Goal: Information Seeking & Learning: Learn about a topic

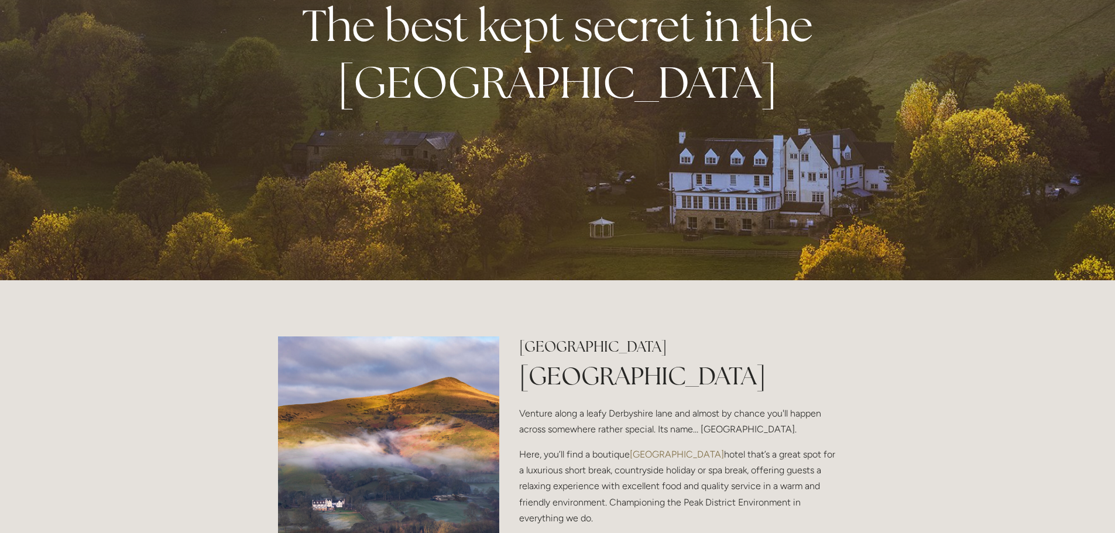
scroll to position [351, 0]
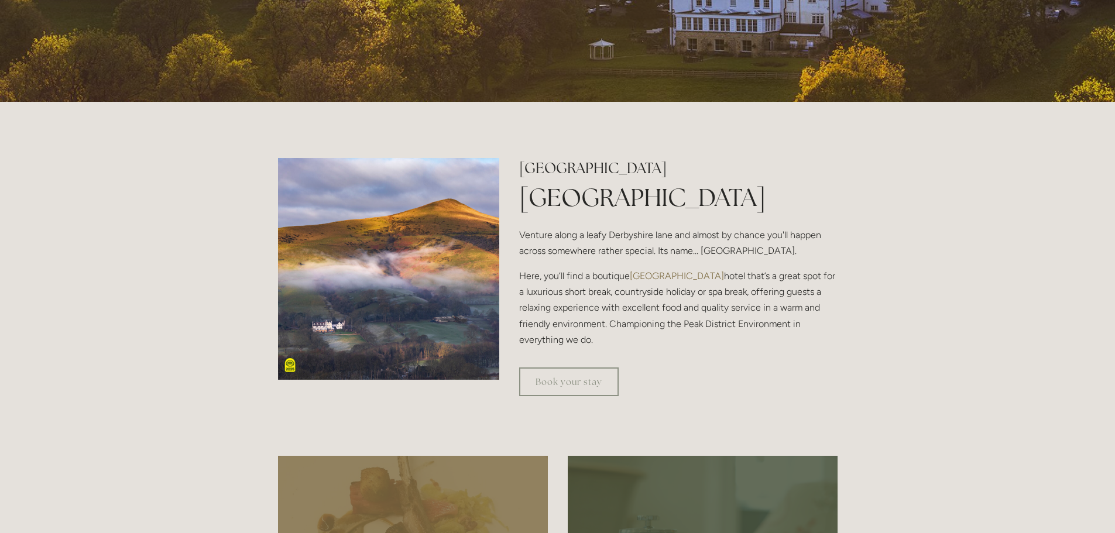
click at [616, 271] on p "Here, you’ll find a boutique [GEOGRAPHIC_DATA] that’s a great spot for a luxuri…" at bounding box center [678, 308] width 318 height 80
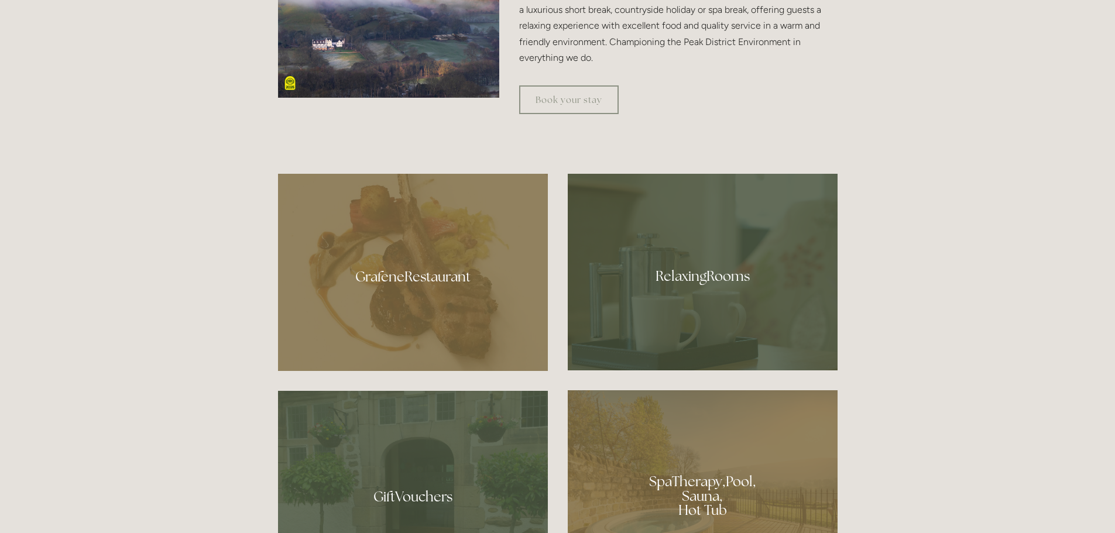
scroll to position [819, 0]
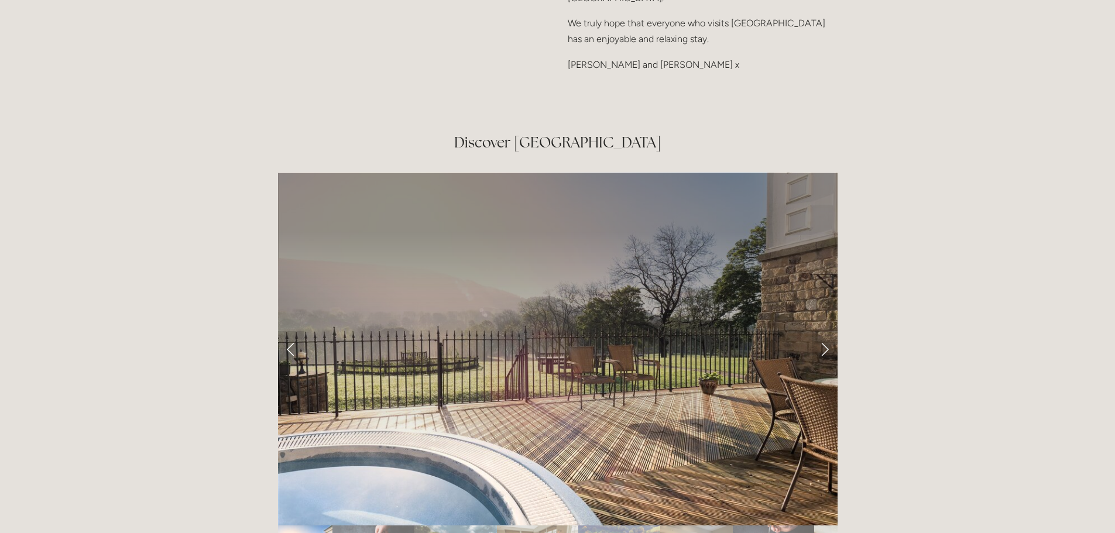
scroll to position [1931, 0]
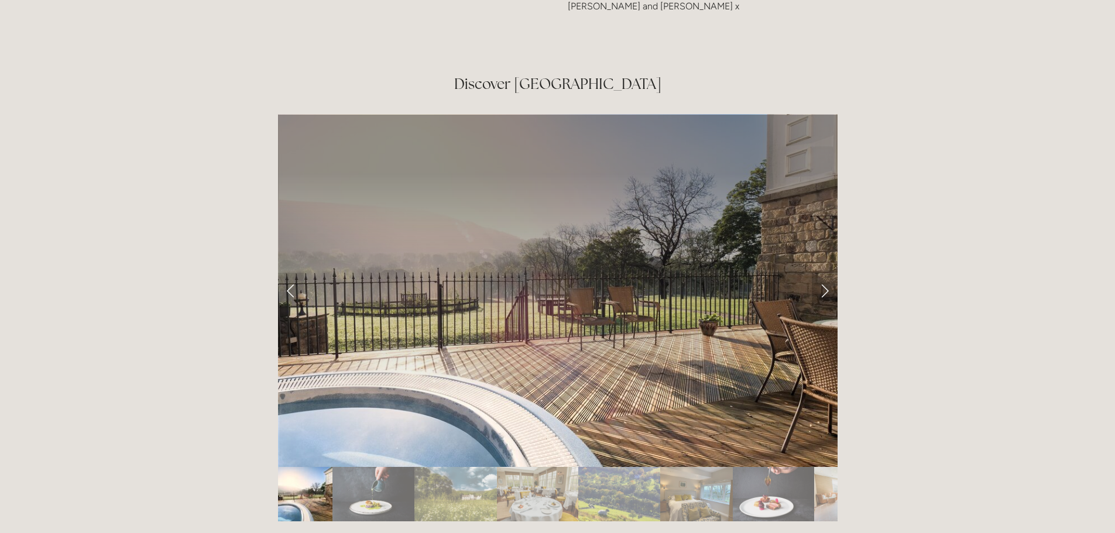
click at [826, 273] on link "Next Slide" at bounding box center [825, 290] width 26 height 35
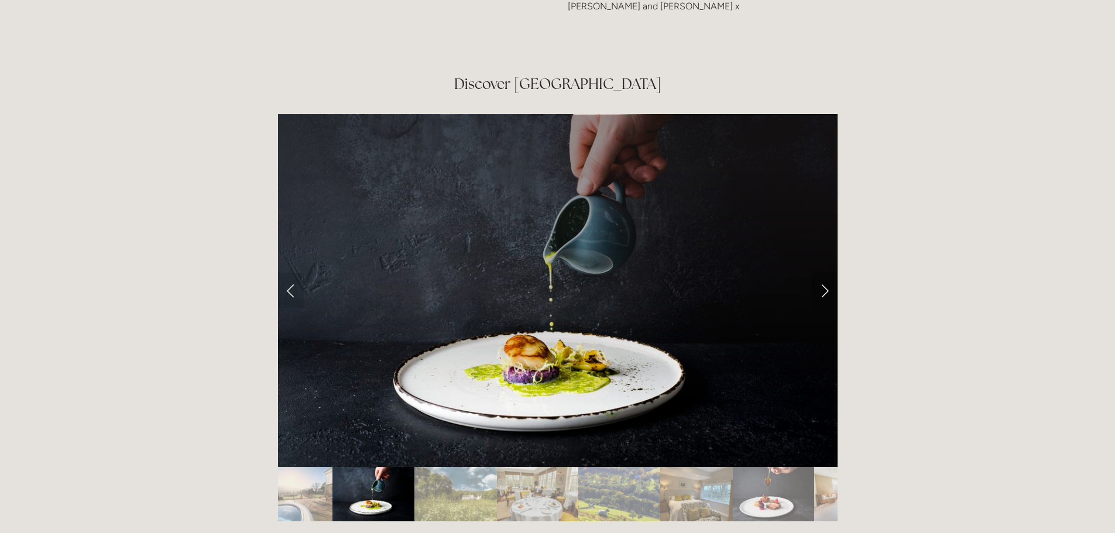
click at [826, 273] on link "Next Slide" at bounding box center [825, 290] width 26 height 35
click at [821, 273] on link "Next Slide" at bounding box center [825, 290] width 26 height 35
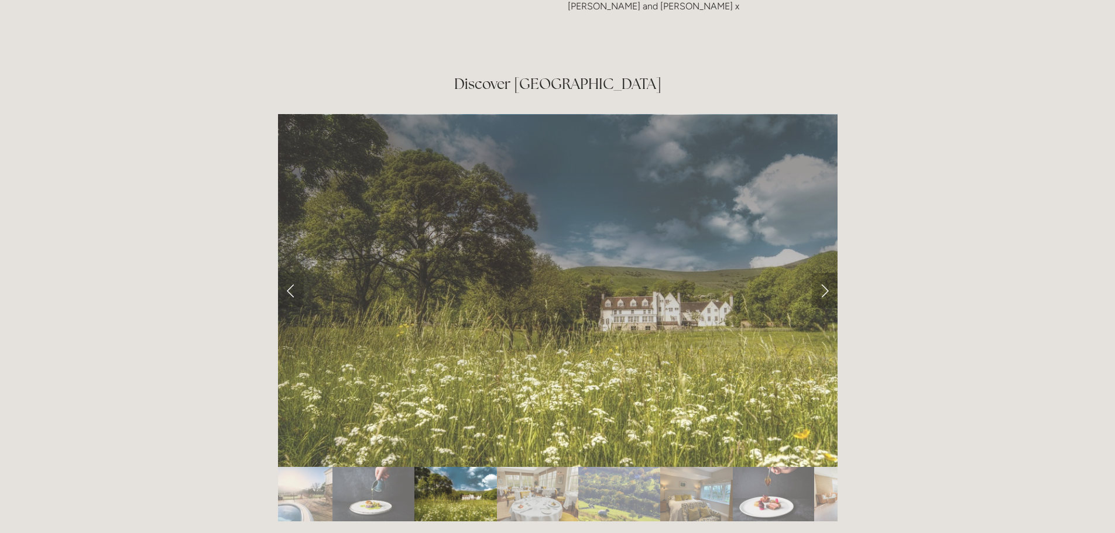
click at [822, 273] on link "Next Slide" at bounding box center [825, 290] width 26 height 35
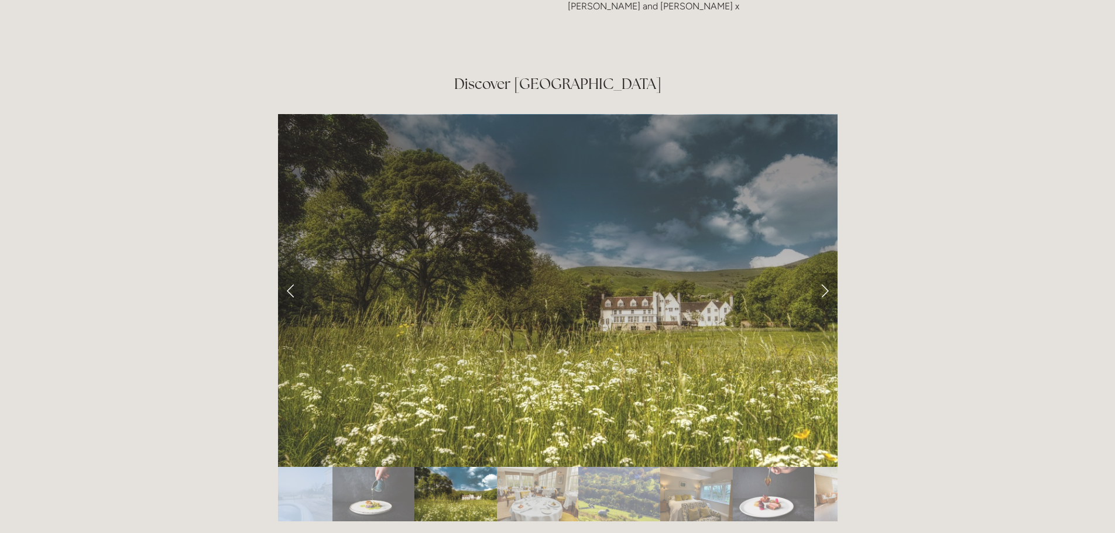
click at [822, 273] on link "Next Slide" at bounding box center [825, 290] width 26 height 35
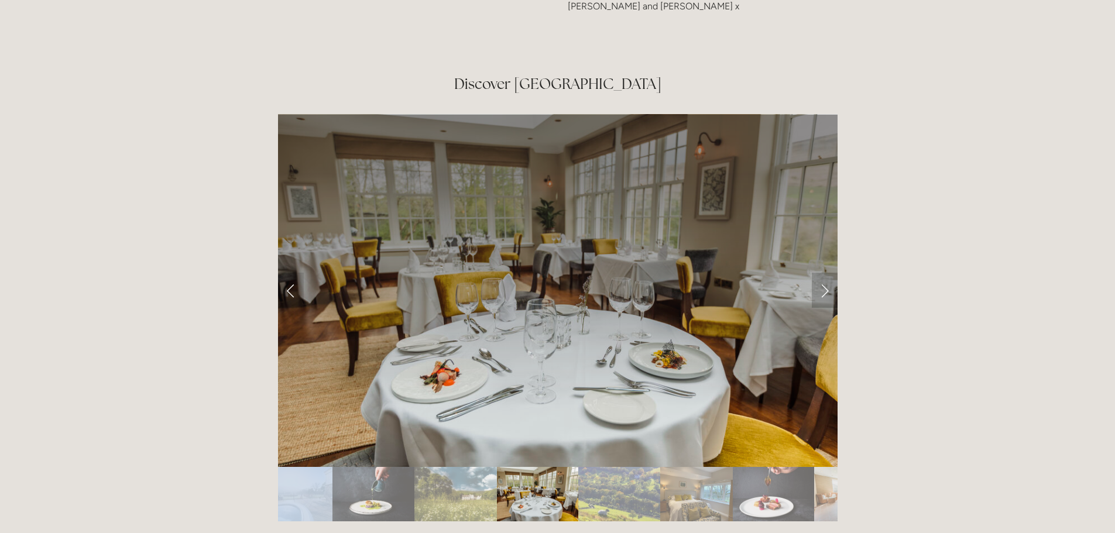
click at [822, 273] on link "Next Slide" at bounding box center [825, 290] width 26 height 35
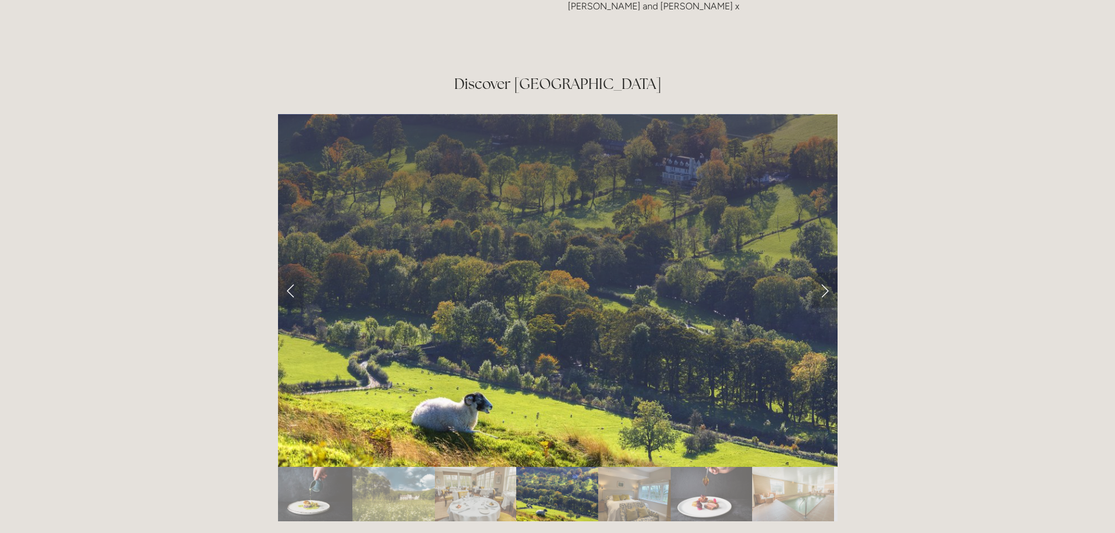
click at [822, 273] on link "Next Slide" at bounding box center [825, 290] width 26 height 35
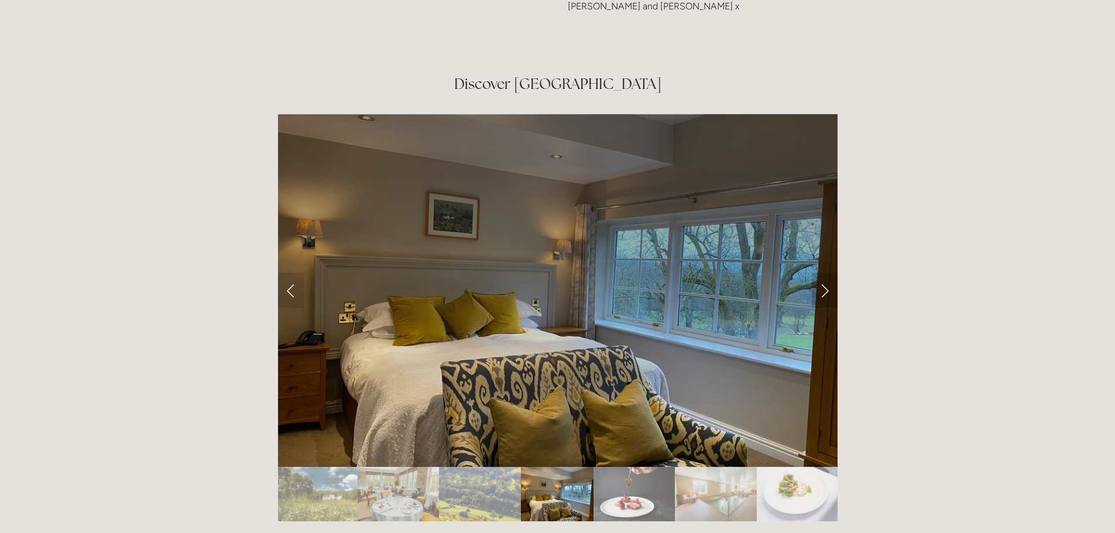
click at [822, 273] on link "Next Slide" at bounding box center [825, 290] width 26 height 35
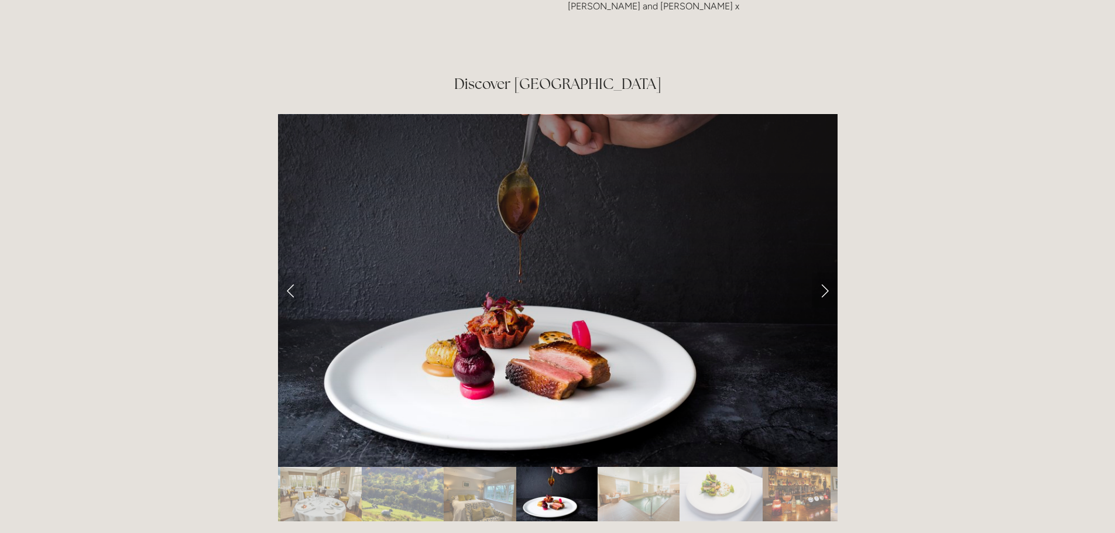
click at [822, 273] on link "Next Slide" at bounding box center [825, 290] width 26 height 35
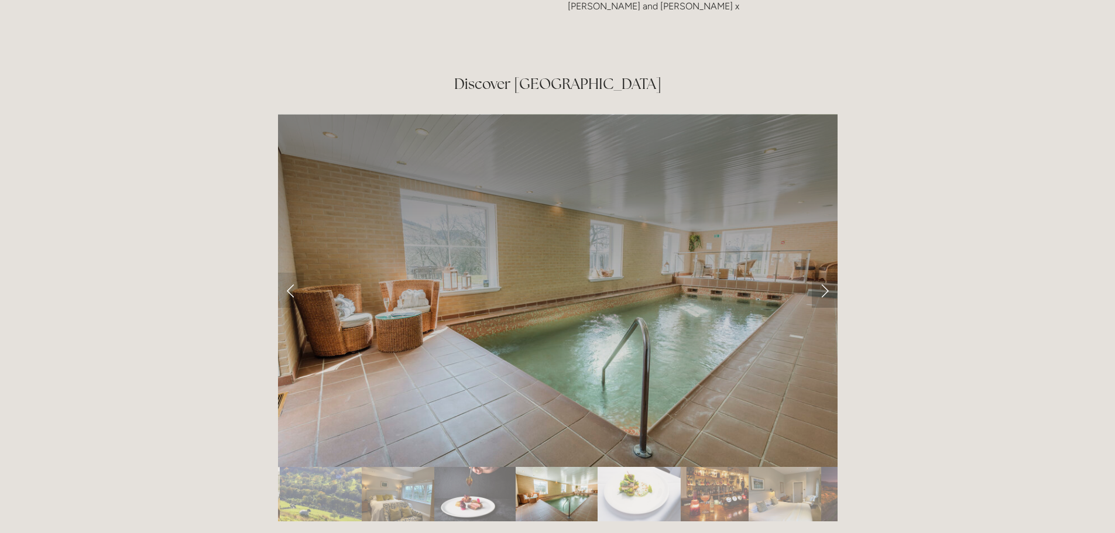
click at [822, 273] on link "Next Slide" at bounding box center [825, 290] width 26 height 35
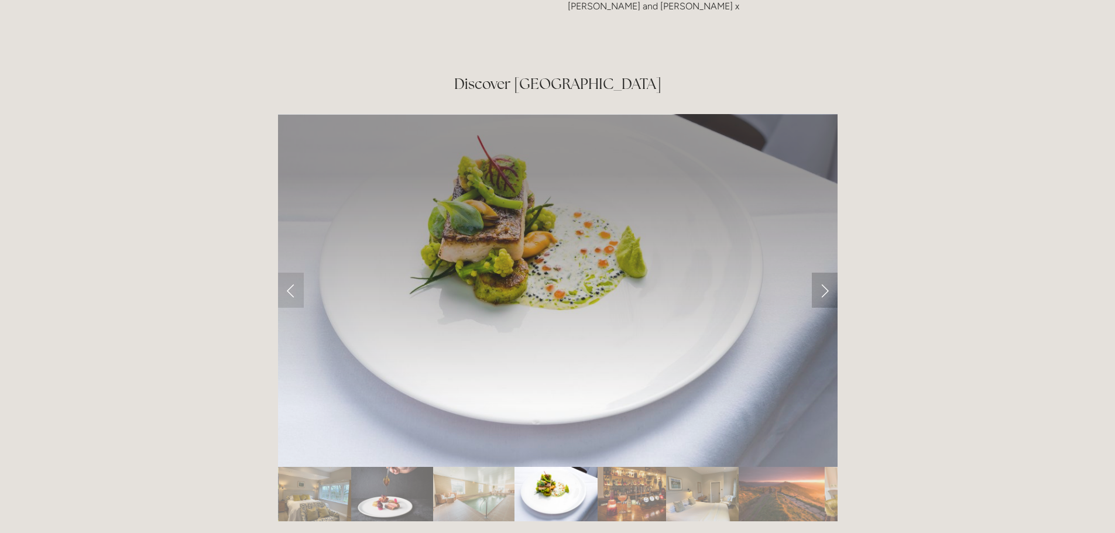
click at [822, 273] on link "Next Slide" at bounding box center [825, 290] width 26 height 35
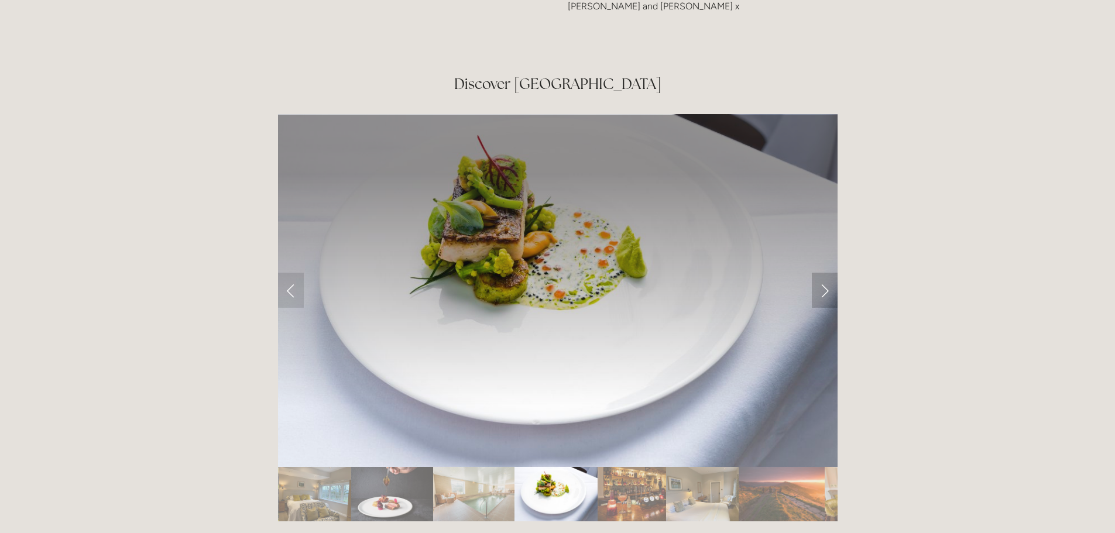
click at [822, 273] on link "Next Slide" at bounding box center [825, 290] width 26 height 35
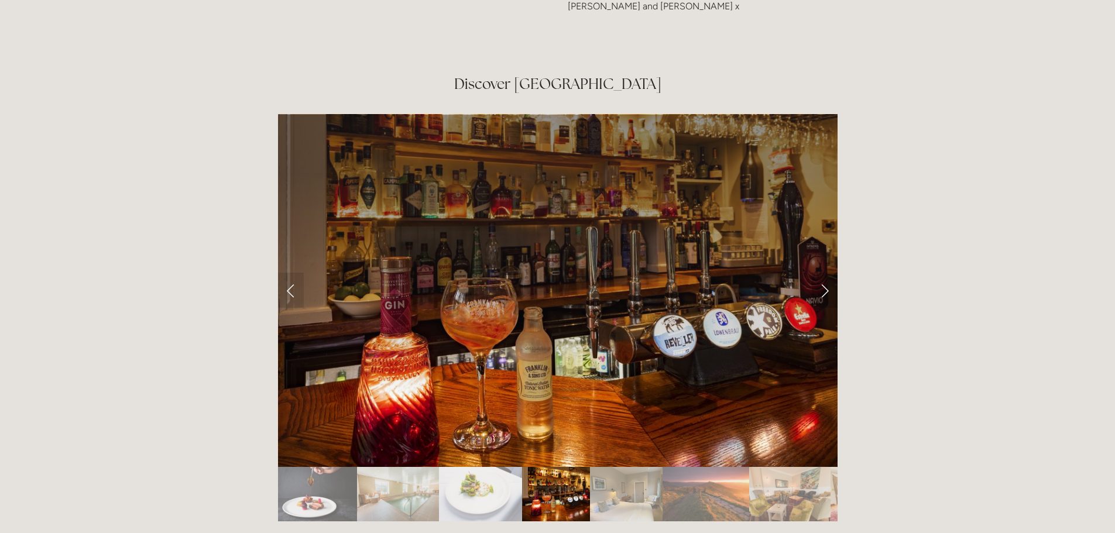
click at [822, 273] on link "Next Slide" at bounding box center [825, 290] width 26 height 35
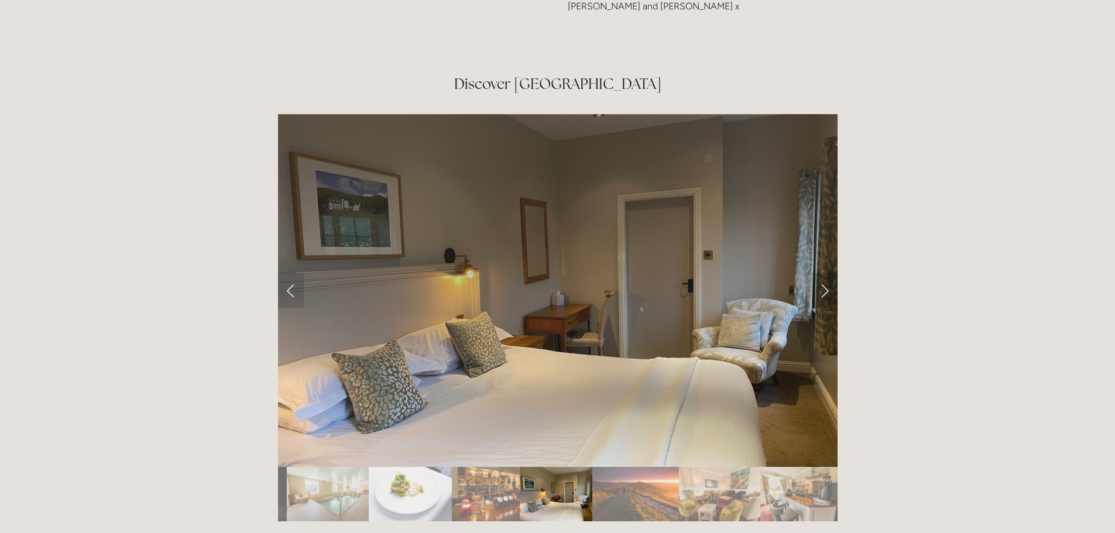
click at [822, 273] on link "Next Slide" at bounding box center [825, 290] width 26 height 35
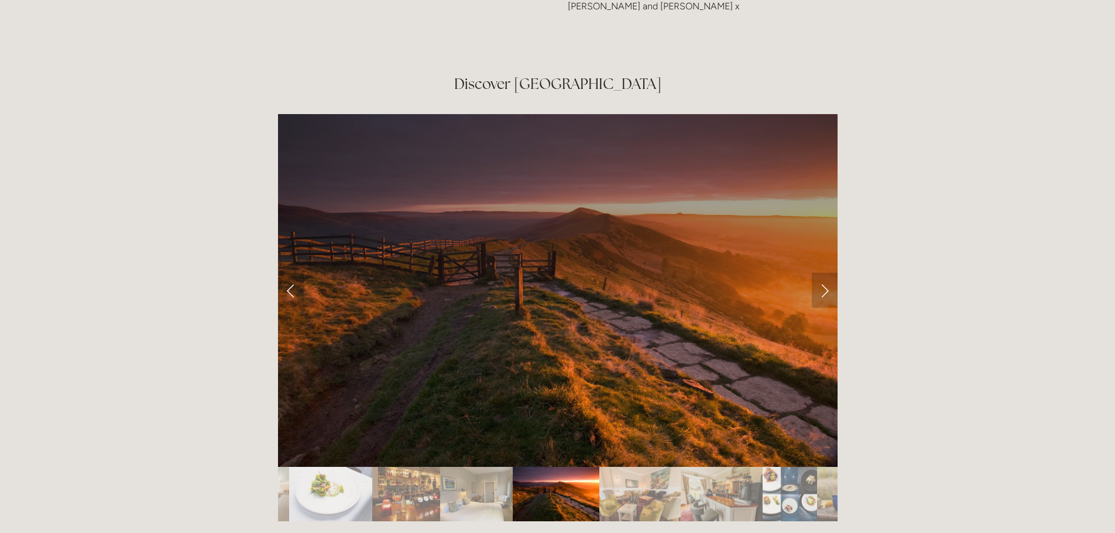
click at [822, 273] on link "Next Slide" at bounding box center [825, 290] width 26 height 35
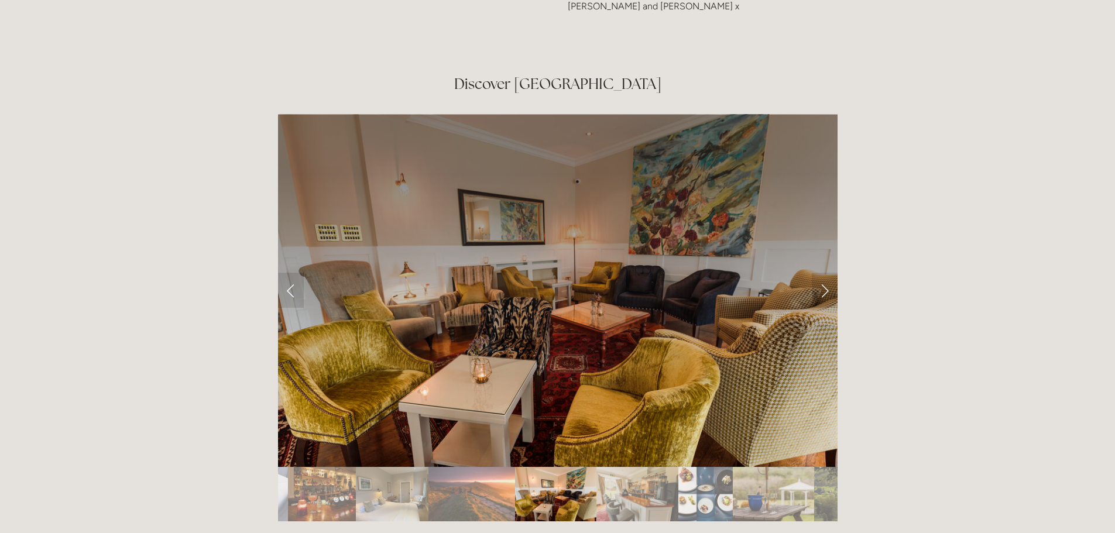
click at [764, 467] on img "Slide 16" at bounding box center [774, 494] width 82 height 54
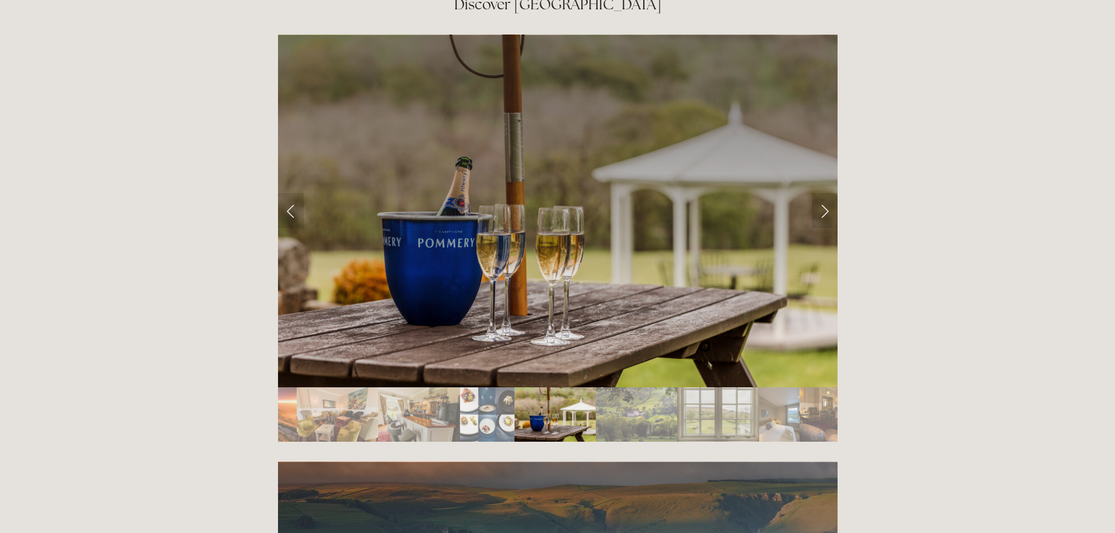
scroll to position [1990, 0]
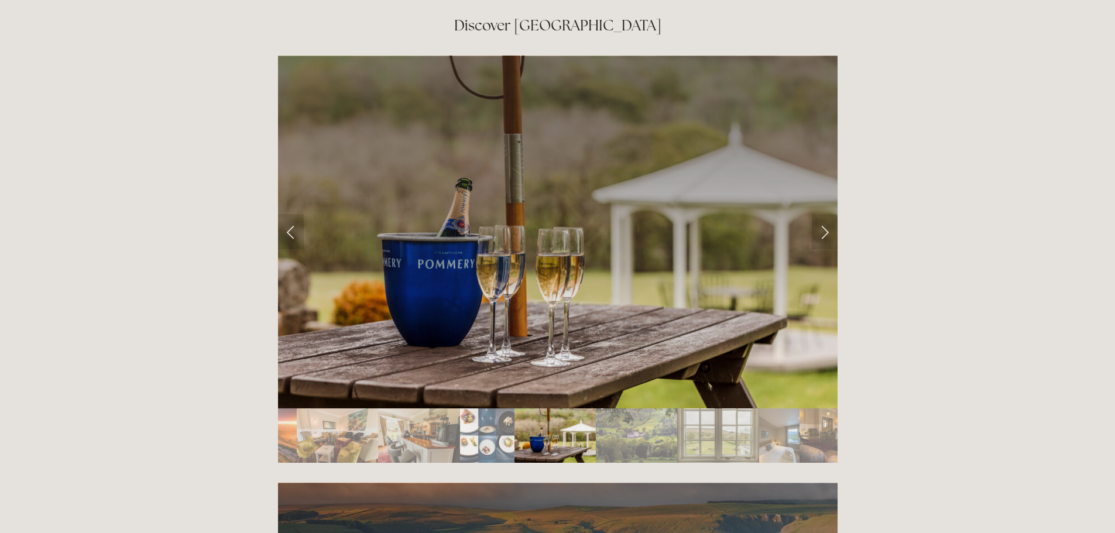
click at [396, 409] on img "Slide 14" at bounding box center [419, 436] width 82 height 54
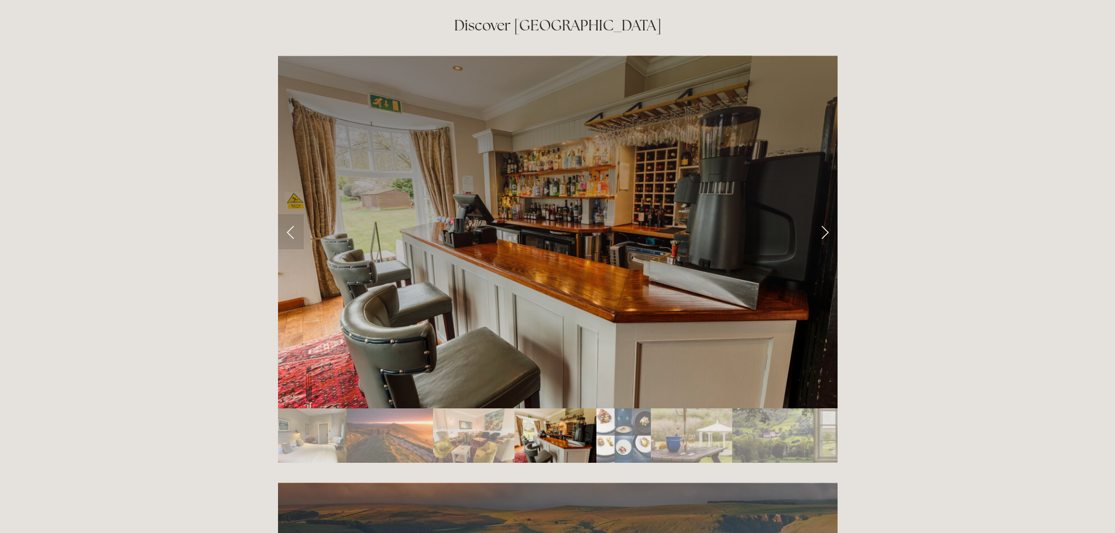
click at [686, 409] on img "Slide 16" at bounding box center [692, 436] width 82 height 54
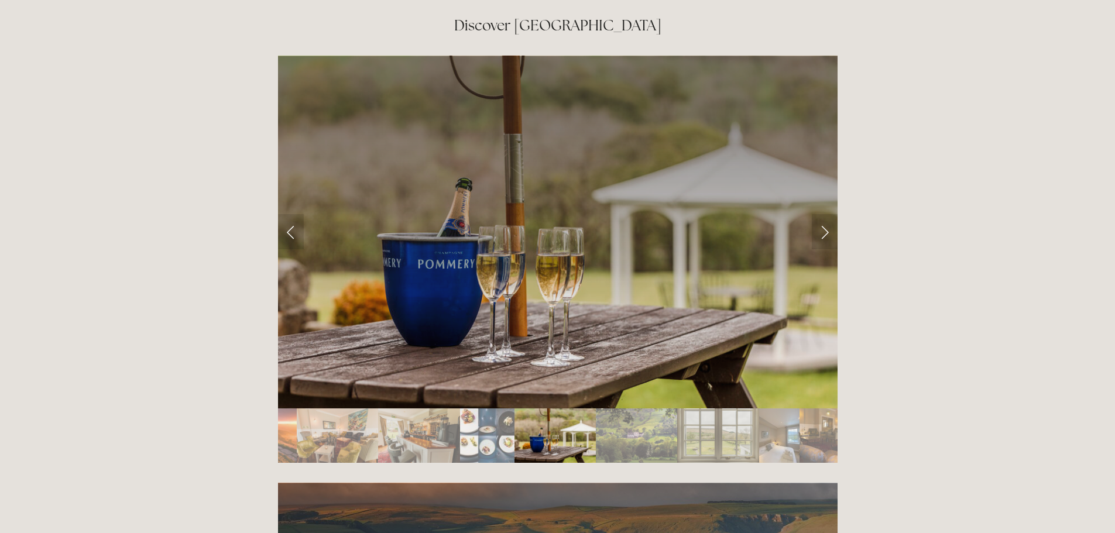
click at [725, 409] on img "Slide 18" at bounding box center [717, 436] width 81 height 54
click at [780, 409] on img "Slide 19" at bounding box center [779, 436] width 41 height 54
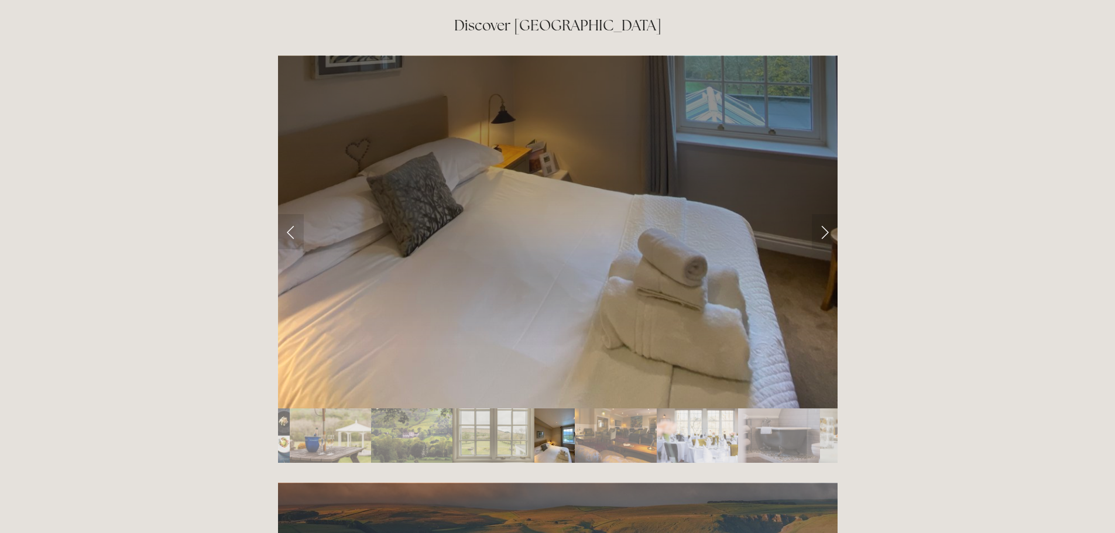
click at [780, 409] on img "Slide 22" at bounding box center [779, 436] width 82 height 54
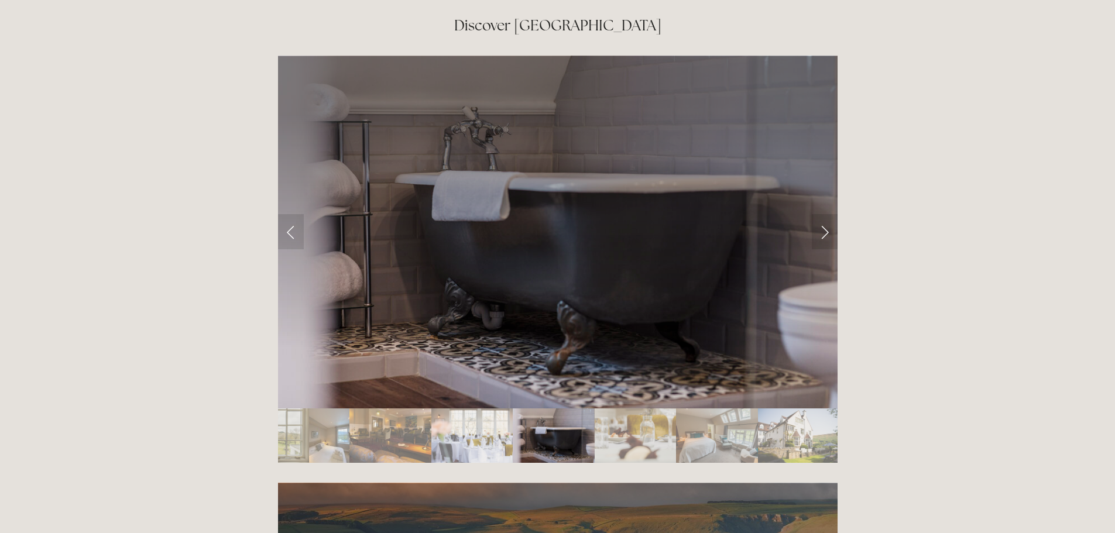
click at [800, 409] on img "Slide 25" at bounding box center [799, 436] width 83 height 54
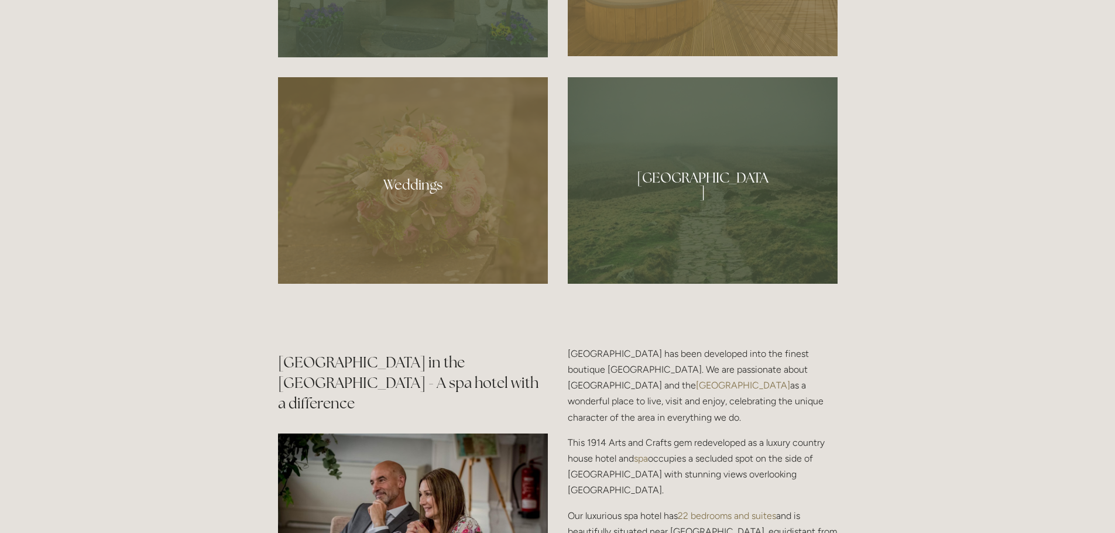
scroll to position [761, 0]
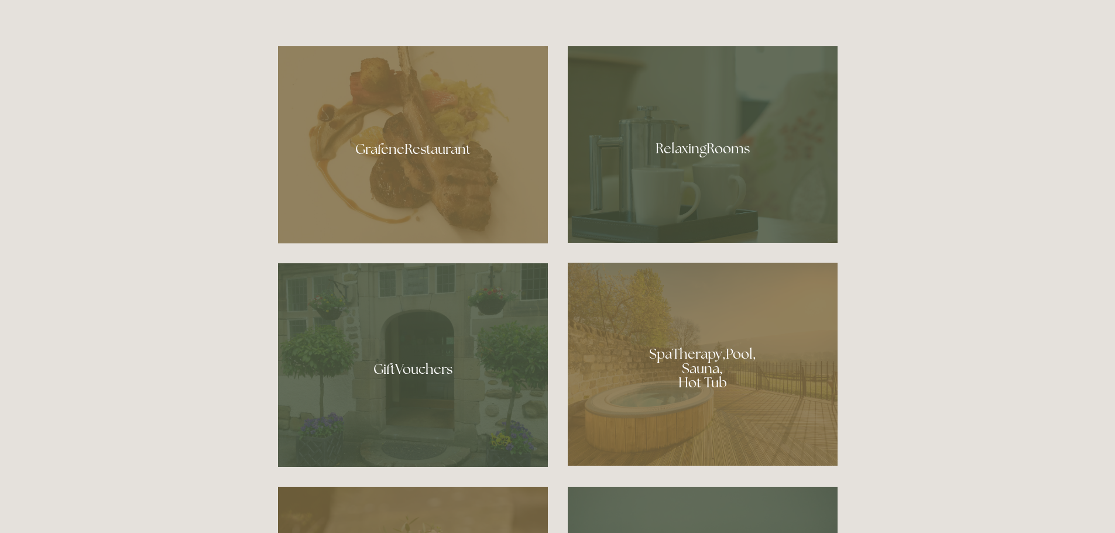
click at [677, 382] on div at bounding box center [703, 364] width 270 height 203
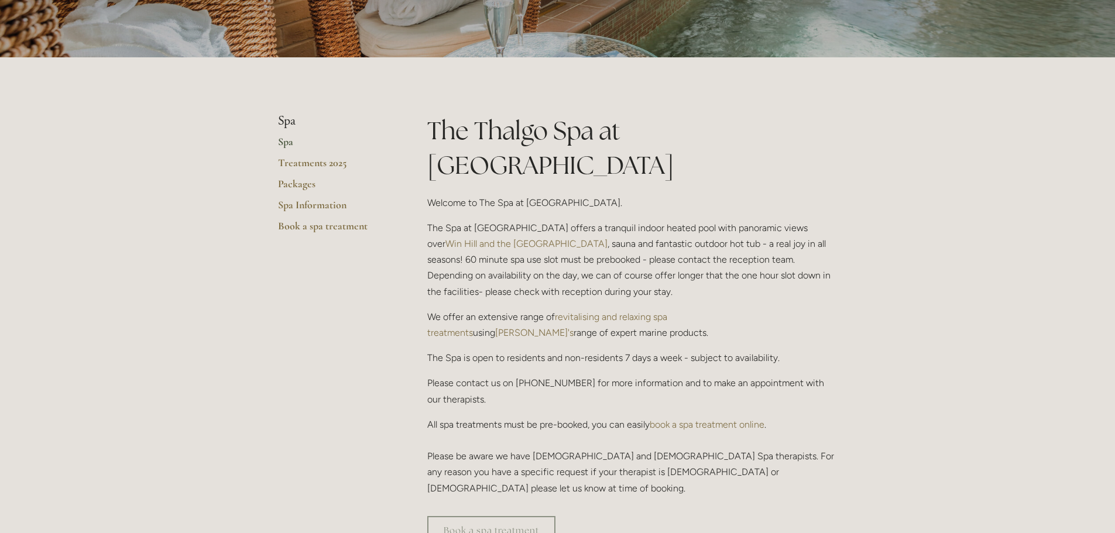
scroll to position [59, 0]
